Goal: Task Accomplishment & Management: Use online tool/utility

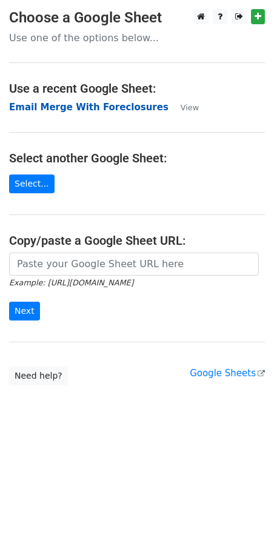
click at [95, 107] on strong "Email Merge With Foreclosures" at bounding box center [88, 107] width 159 height 11
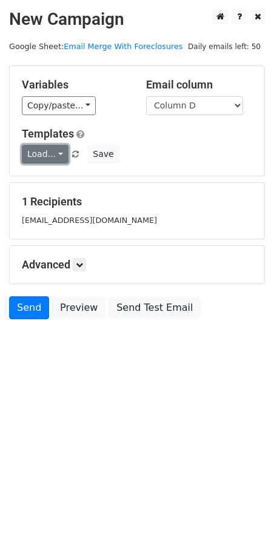
click at [55, 153] on link "Load..." at bounding box center [45, 154] width 47 height 19
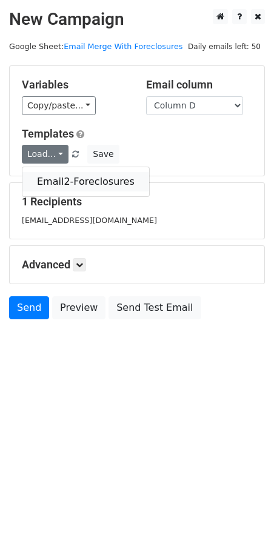
click at [48, 179] on link "Email2-Foreclosures" at bounding box center [85, 181] width 127 height 19
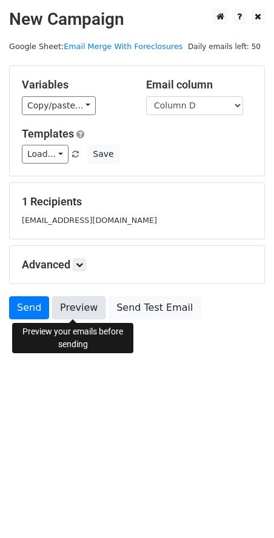
click at [71, 304] on link "Preview" at bounding box center [78, 307] width 53 height 23
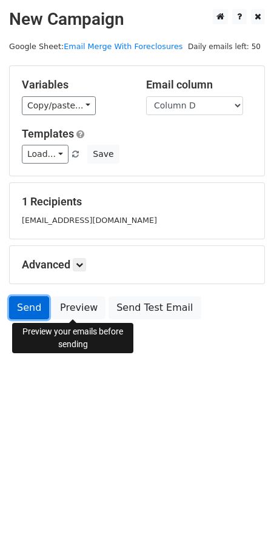
click at [32, 304] on link "Send" at bounding box center [29, 307] width 40 height 23
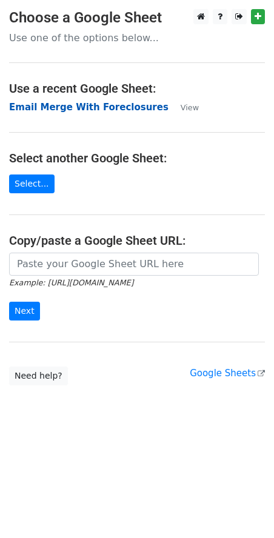
click at [102, 106] on strong "Email Merge With Foreclosures" at bounding box center [88, 107] width 159 height 11
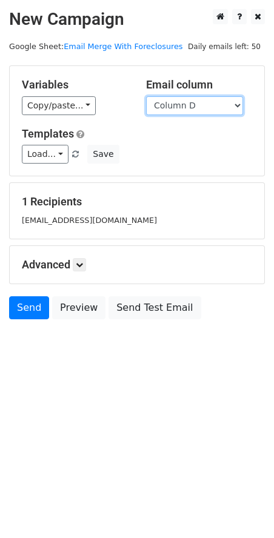
click at [238, 106] on select "Column A Column B Column C Column D Column E" at bounding box center [194, 105] width 97 height 19
select select "Column E"
click at [146, 96] on select "Column A Column B Column C Column D Column E" at bounding box center [194, 105] width 97 height 19
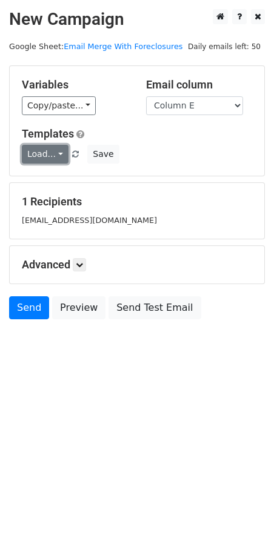
click at [58, 153] on link "Load..." at bounding box center [45, 154] width 47 height 19
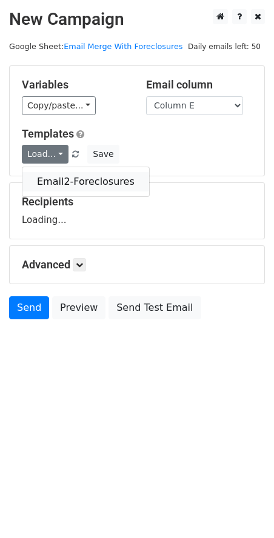
click at [64, 178] on link "Email2-Foreclosures" at bounding box center [85, 181] width 127 height 19
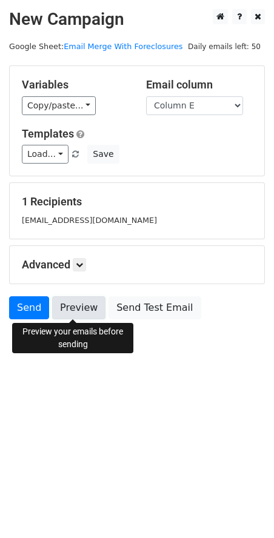
click at [96, 310] on link "Preview" at bounding box center [78, 307] width 53 height 23
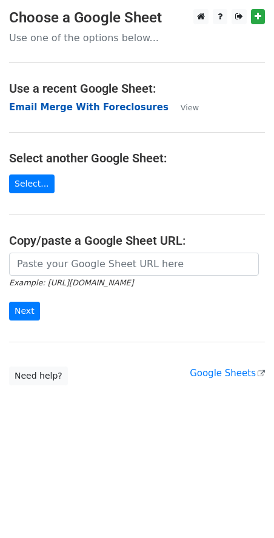
click at [70, 109] on strong "Email Merge With Foreclosures" at bounding box center [88, 107] width 159 height 11
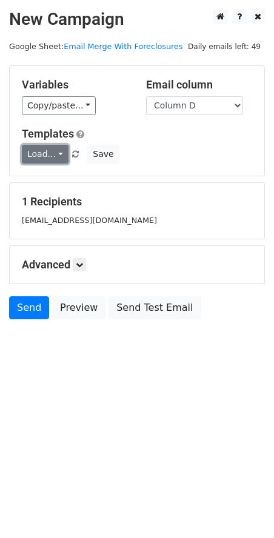
click at [55, 150] on link "Load..." at bounding box center [45, 154] width 47 height 19
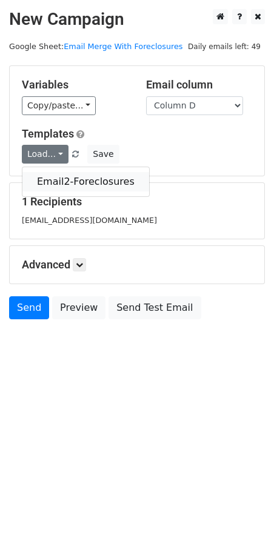
click at [48, 181] on link "Email2-Foreclosures" at bounding box center [85, 181] width 127 height 19
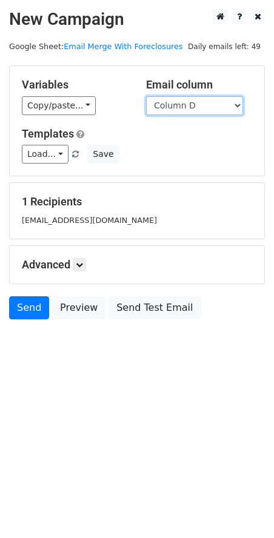
click at [235, 103] on select "Column A Column B Column C Column D Column E" at bounding box center [194, 105] width 97 height 19
select select "Column E"
click at [146, 96] on select "Column A Column B Column C Column D Column E" at bounding box center [194, 105] width 97 height 19
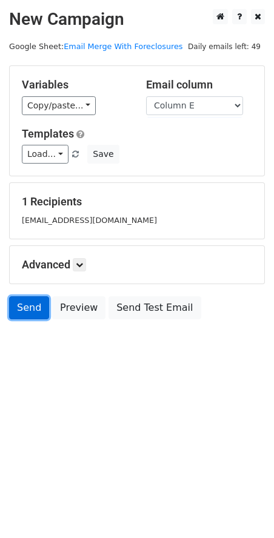
click at [33, 307] on link "Send" at bounding box center [29, 307] width 40 height 23
